Goal: Transaction & Acquisition: Download file/media

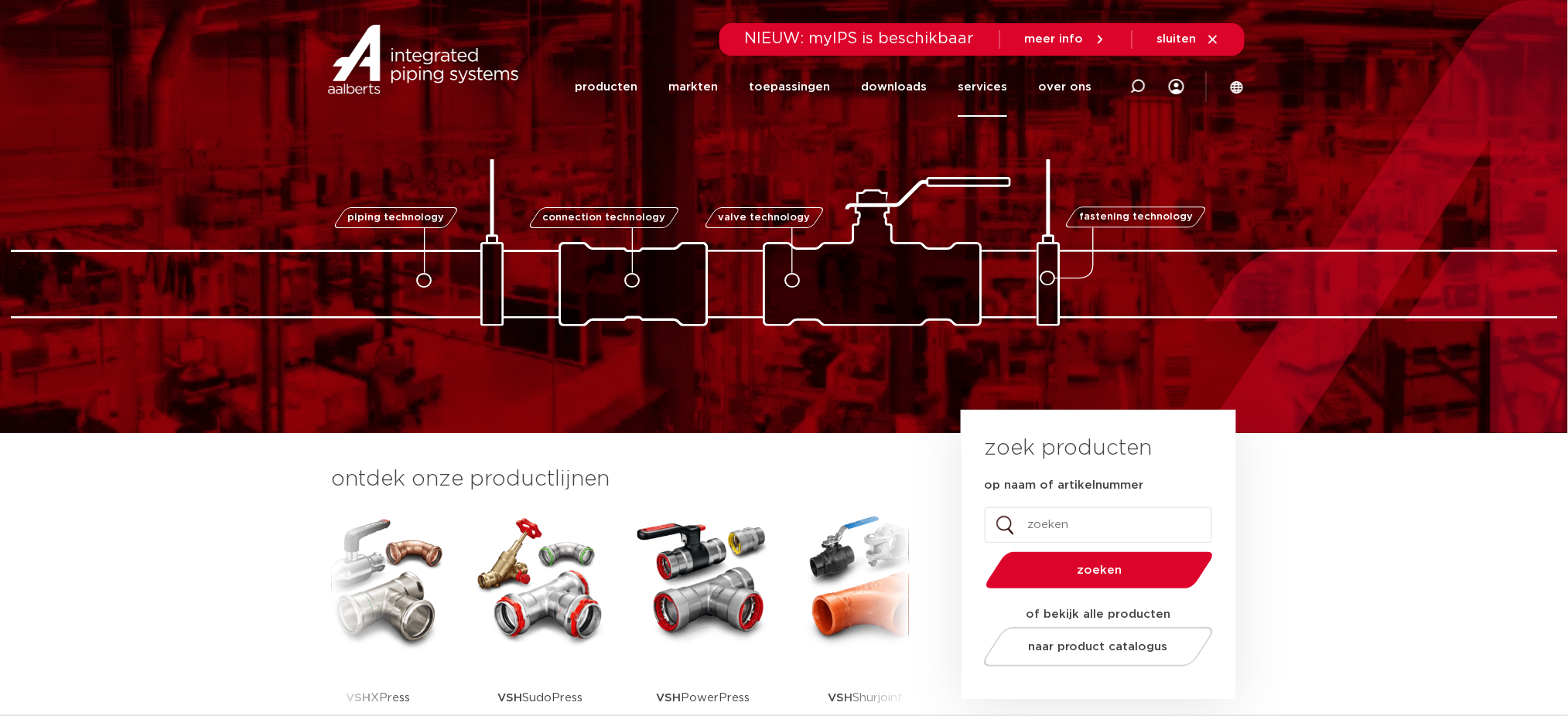
click at [968, 92] on link "services" at bounding box center [983, 87] width 50 height 60
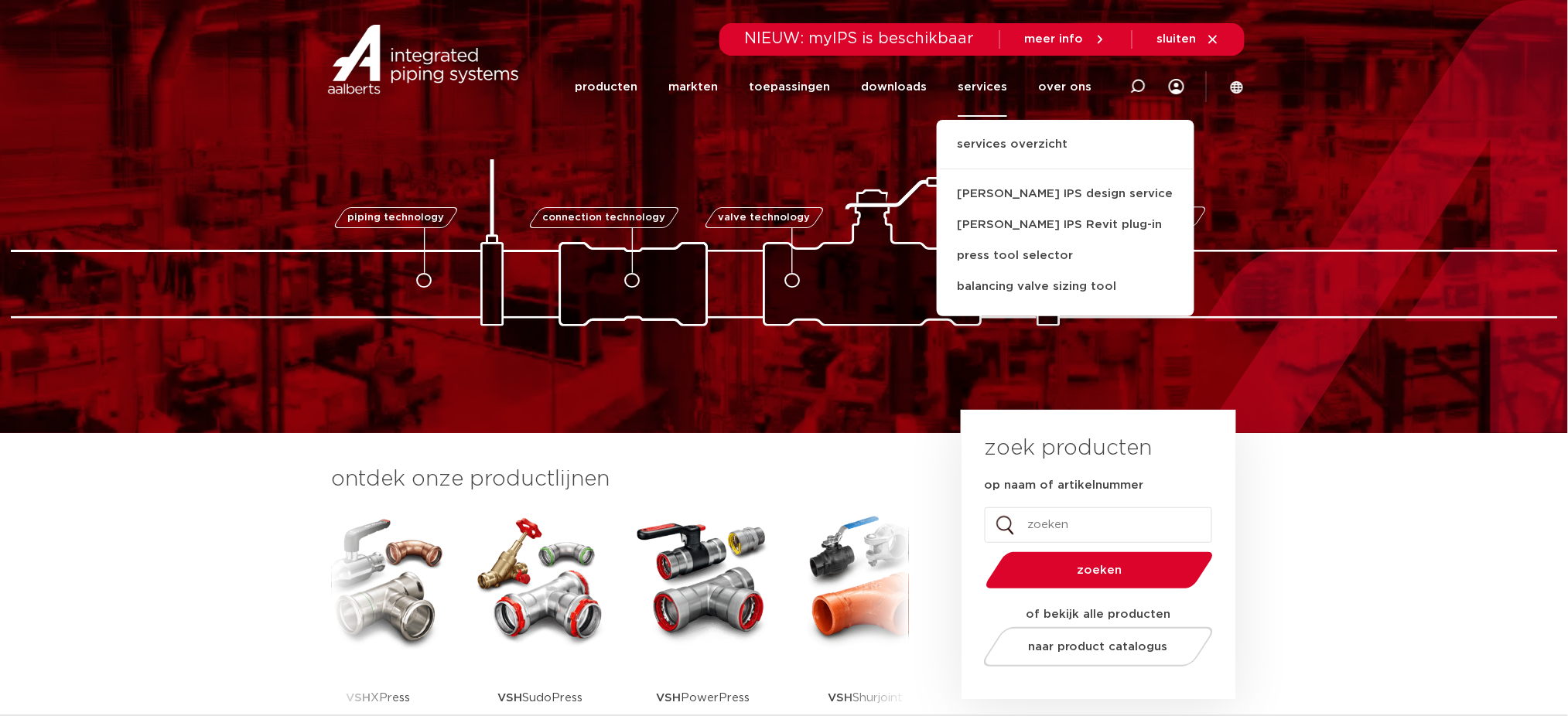
click at [1028, 129] on ul "services overzicht Aalberts IPS design service Aalberts IPS Revit plug-in press…" at bounding box center [1065, 218] width 258 height 196
click at [1010, 152] on link "services overzicht" at bounding box center [1065, 152] width 258 height 34
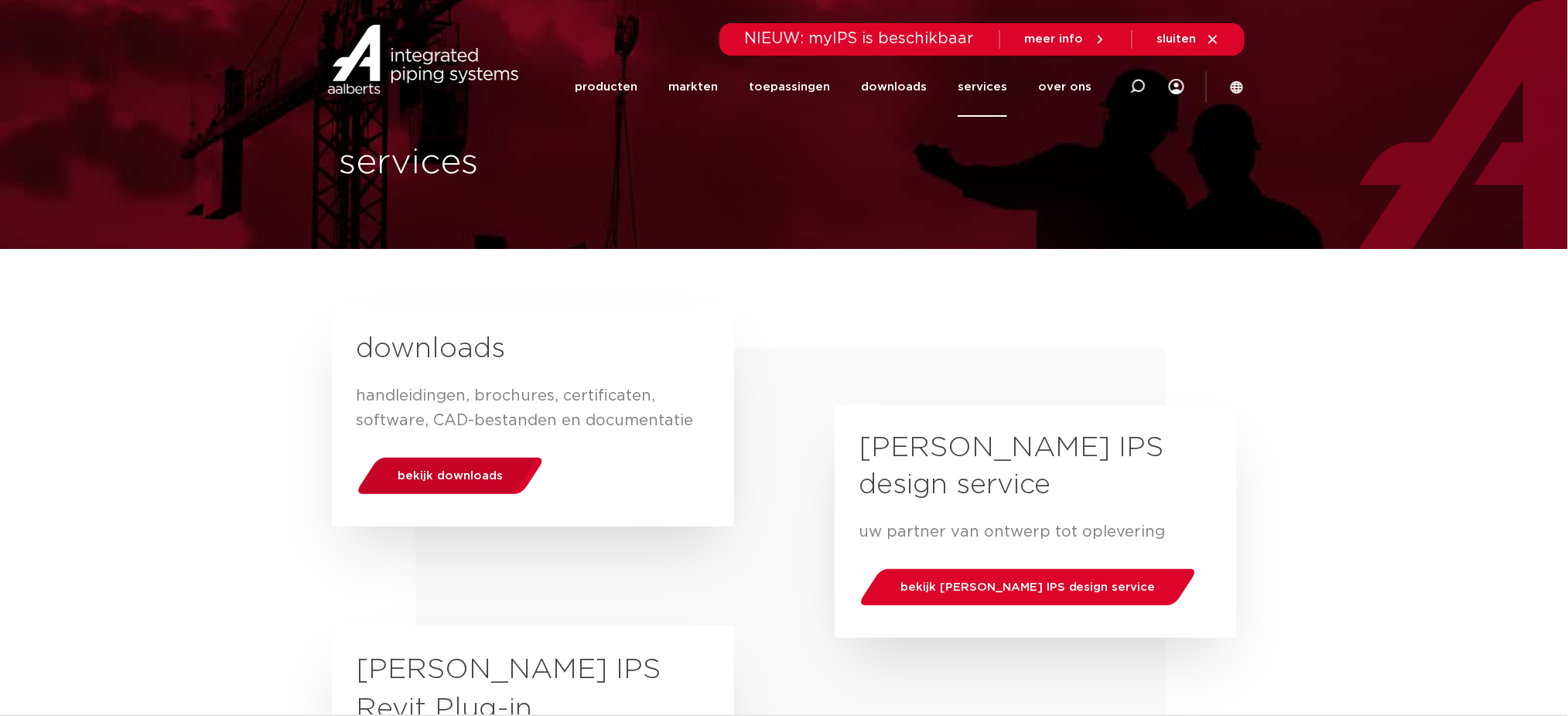
click at [472, 466] on div "bekijk downloads" at bounding box center [450, 476] width 197 height 39
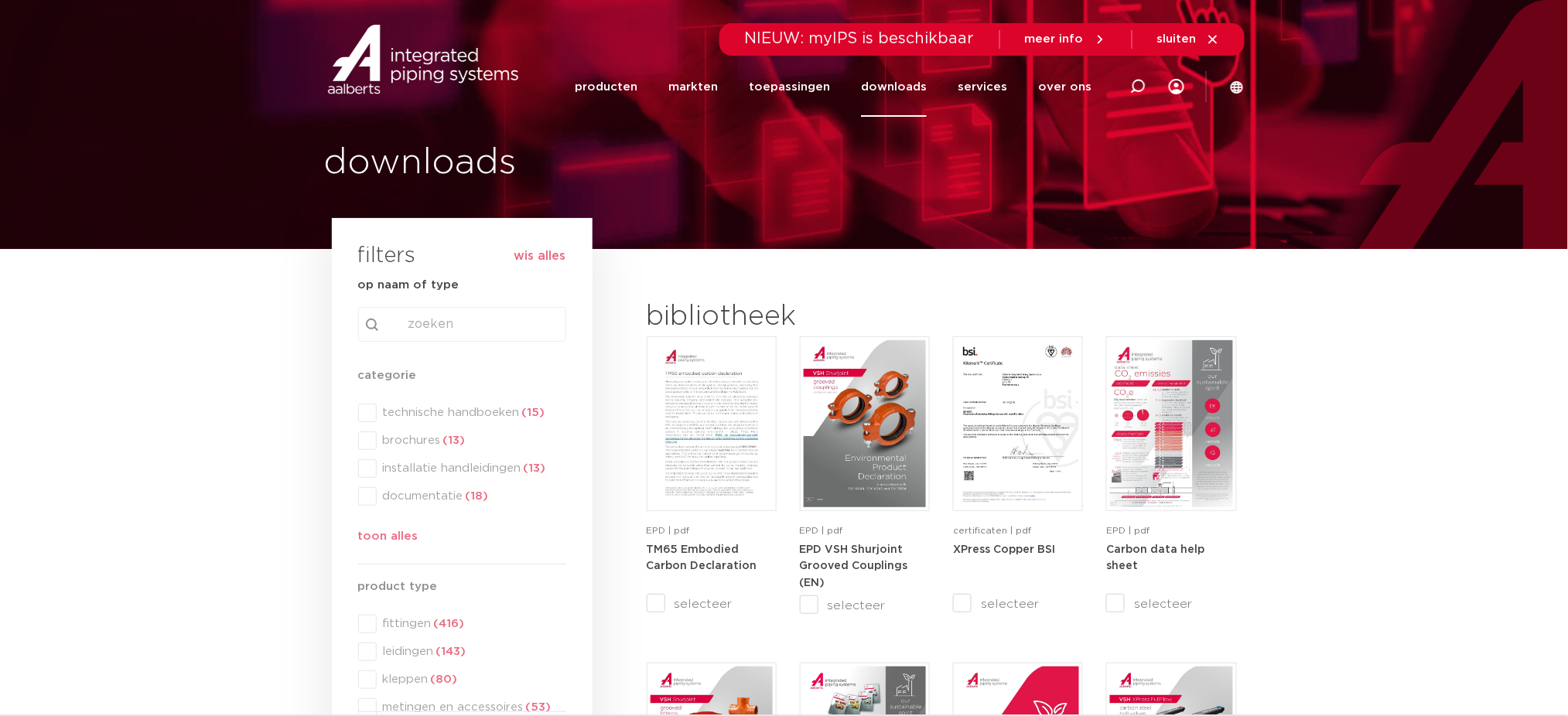
click at [500, 409] on div "categorie categorie technische handboeken (15) brochures (13) installatie handl…" at bounding box center [462, 459] width 208 height 186
click at [493, 411] on span "technische handboeken (15)" at bounding box center [471, 413] width 189 height 15
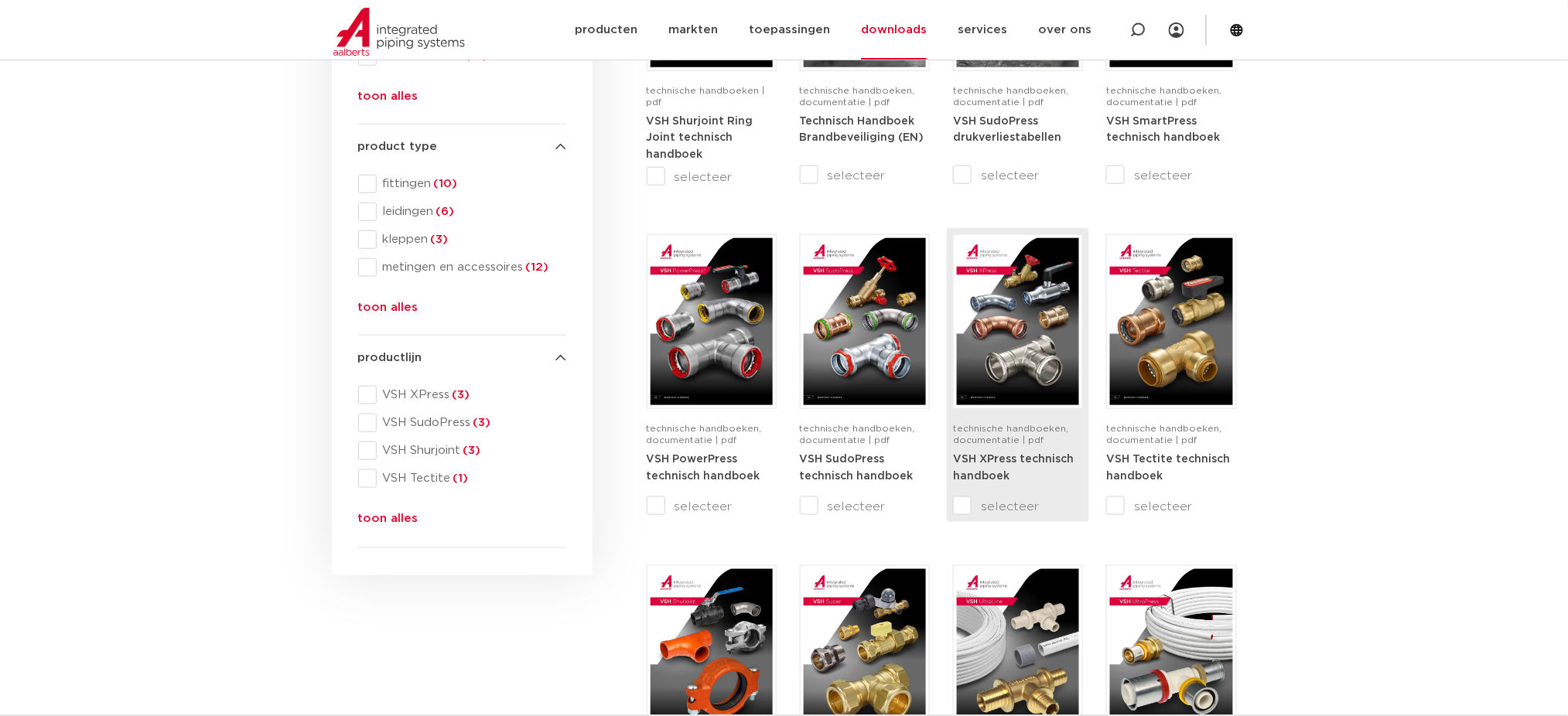
scroll to position [515, 0]
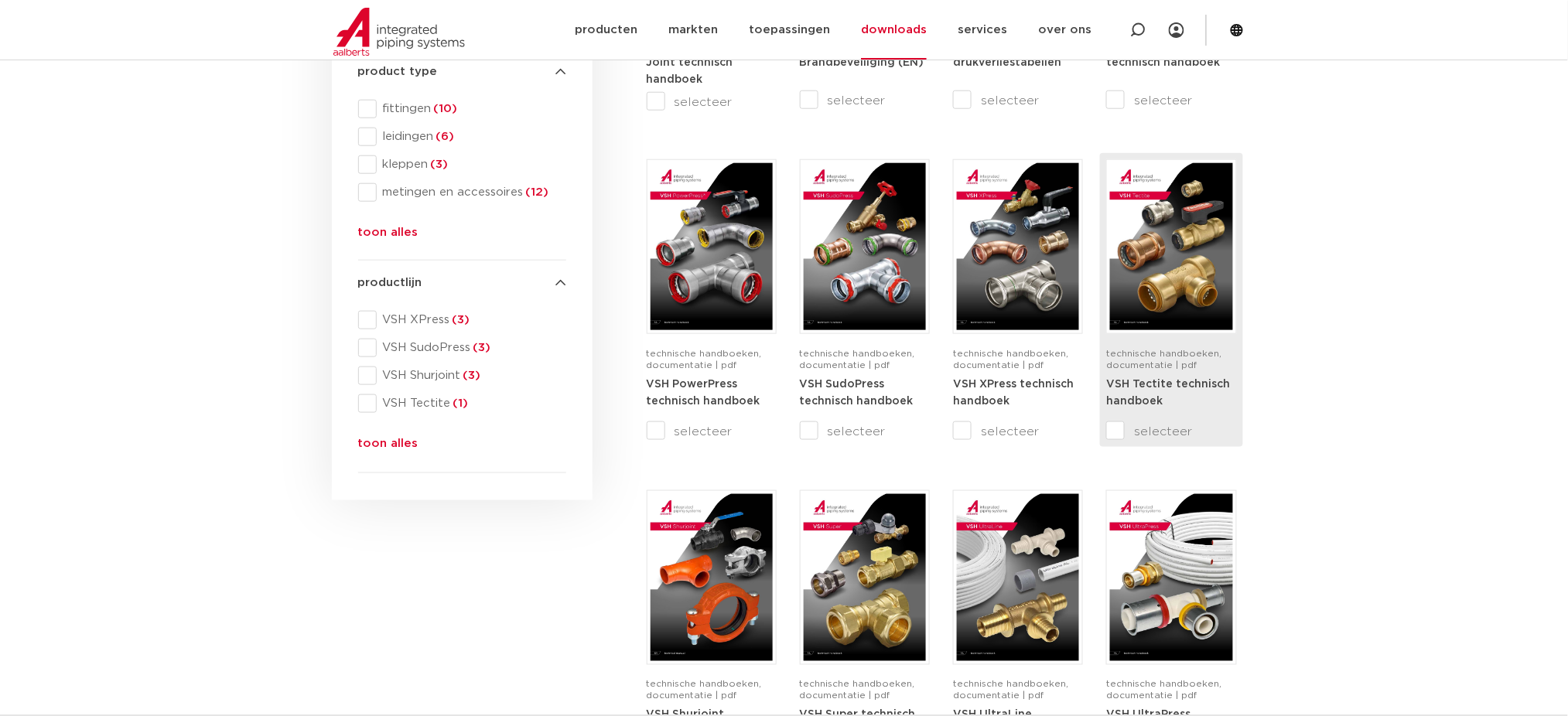
click at [1156, 285] on img at bounding box center [1170, 246] width 123 height 167
